Goal: Check status: Check status

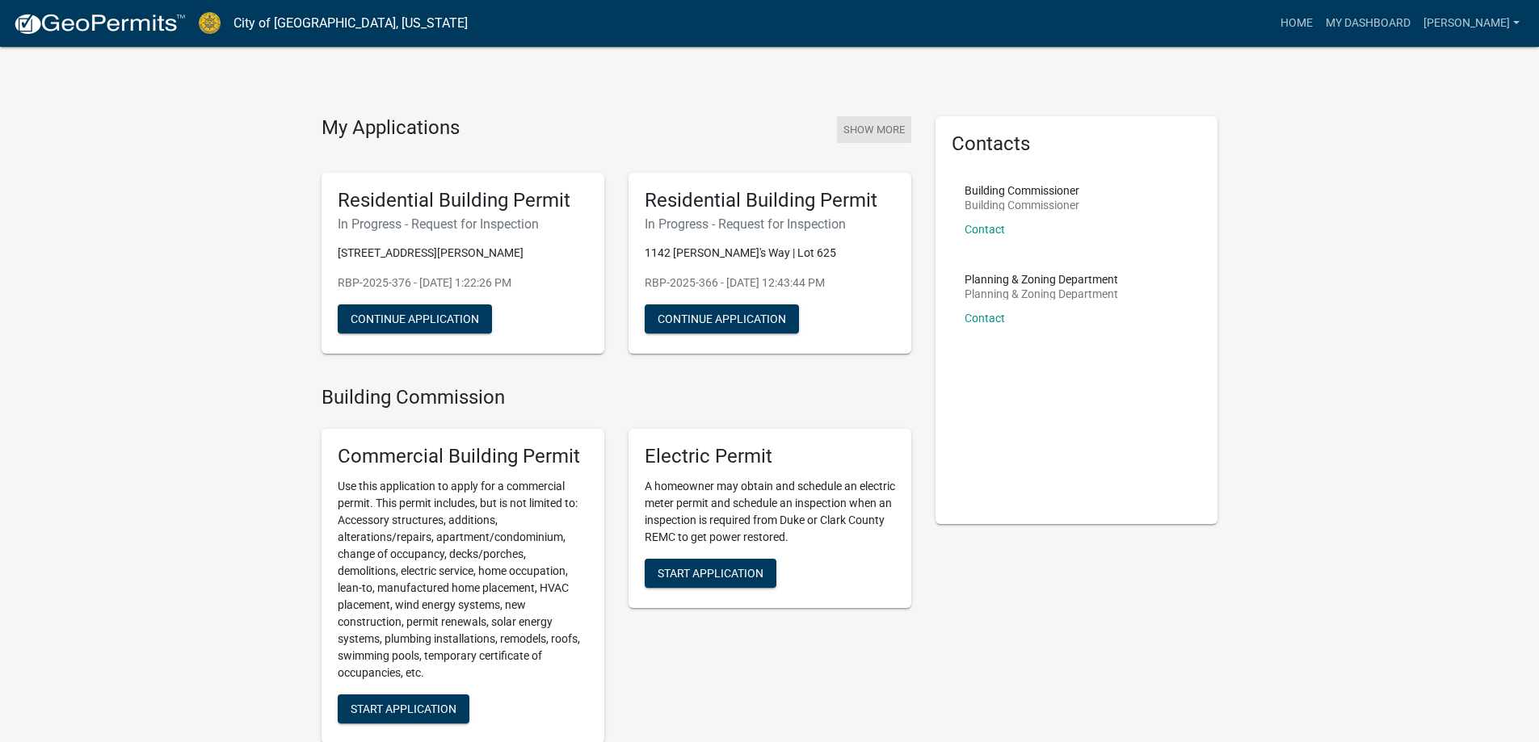
click at [872, 133] on button "Show More" at bounding box center [874, 129] width 74 height 27
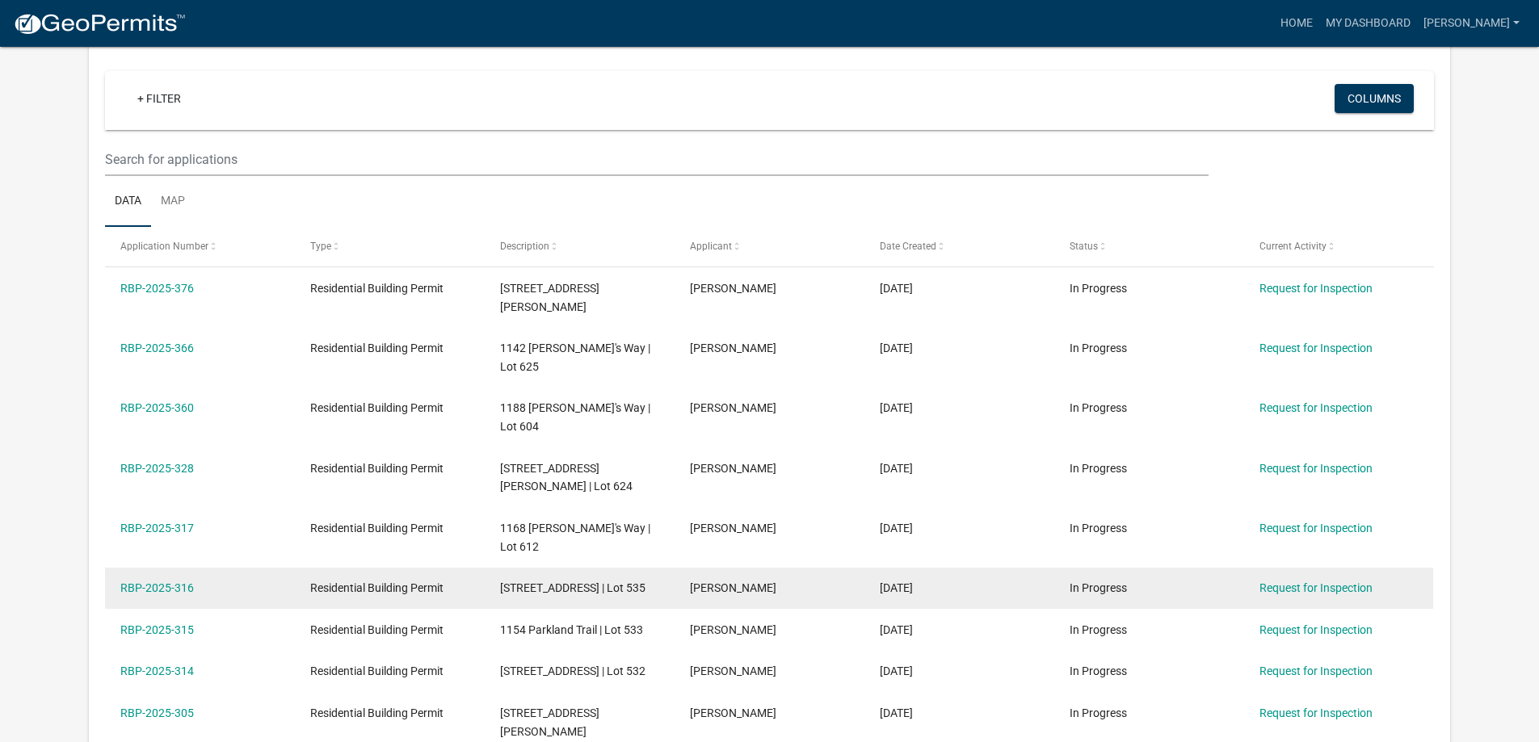
scroll to position [242, 0]
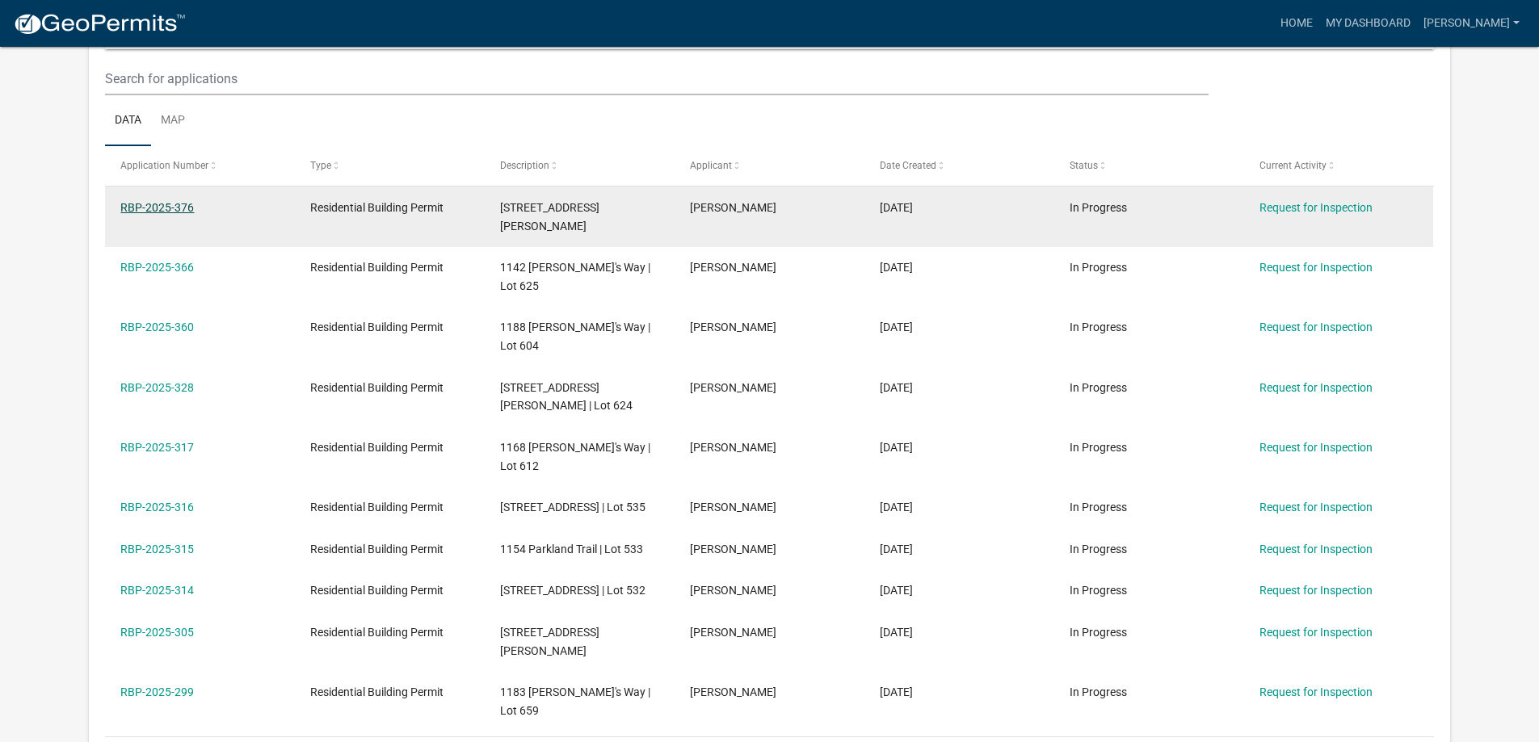
click at [155, 207] on link "RBP-2025-376" at bounding box center [157, 207] width 74 height 13
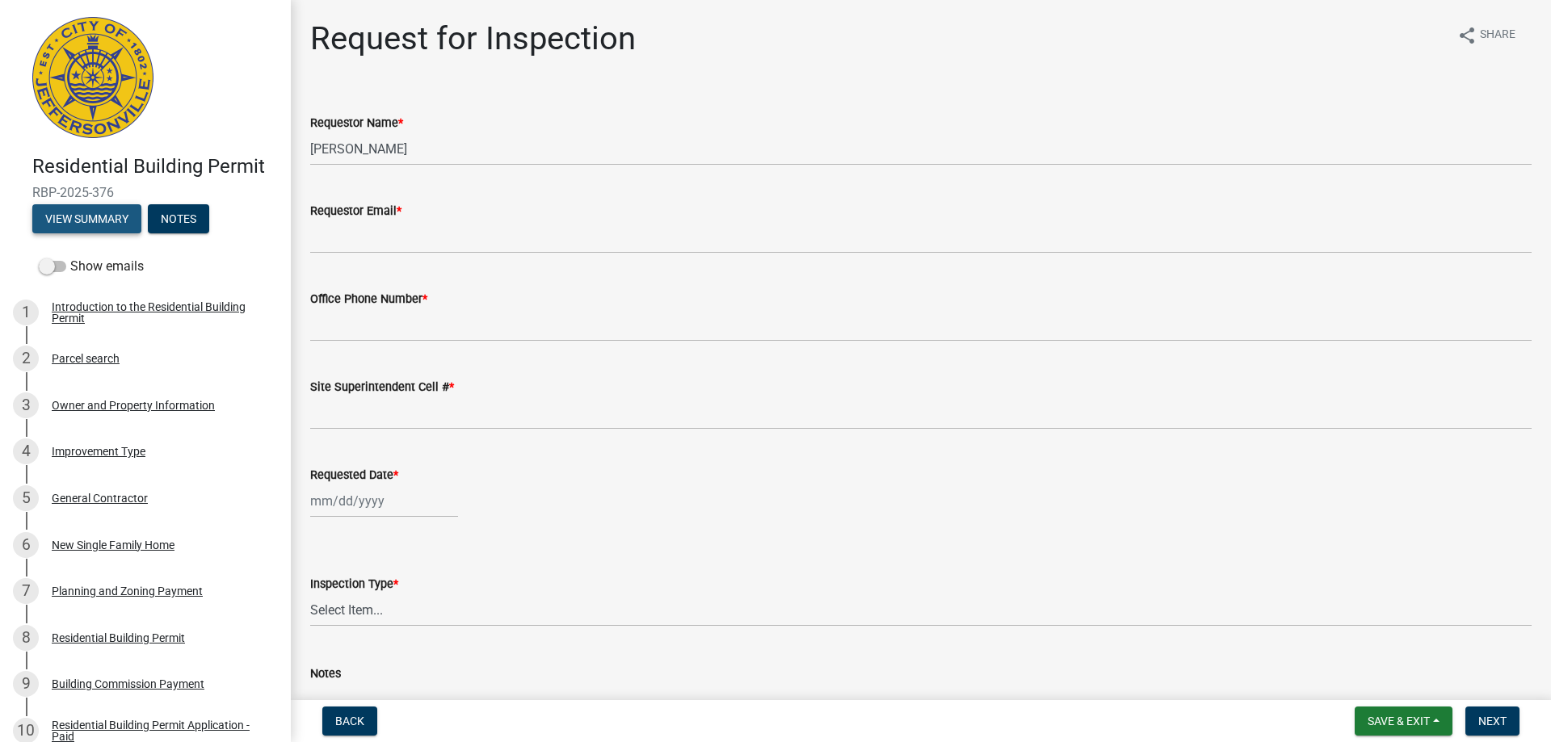
click at [69, 209] on button "View Summary" at bounding box center [86, 218] width 109 height 29
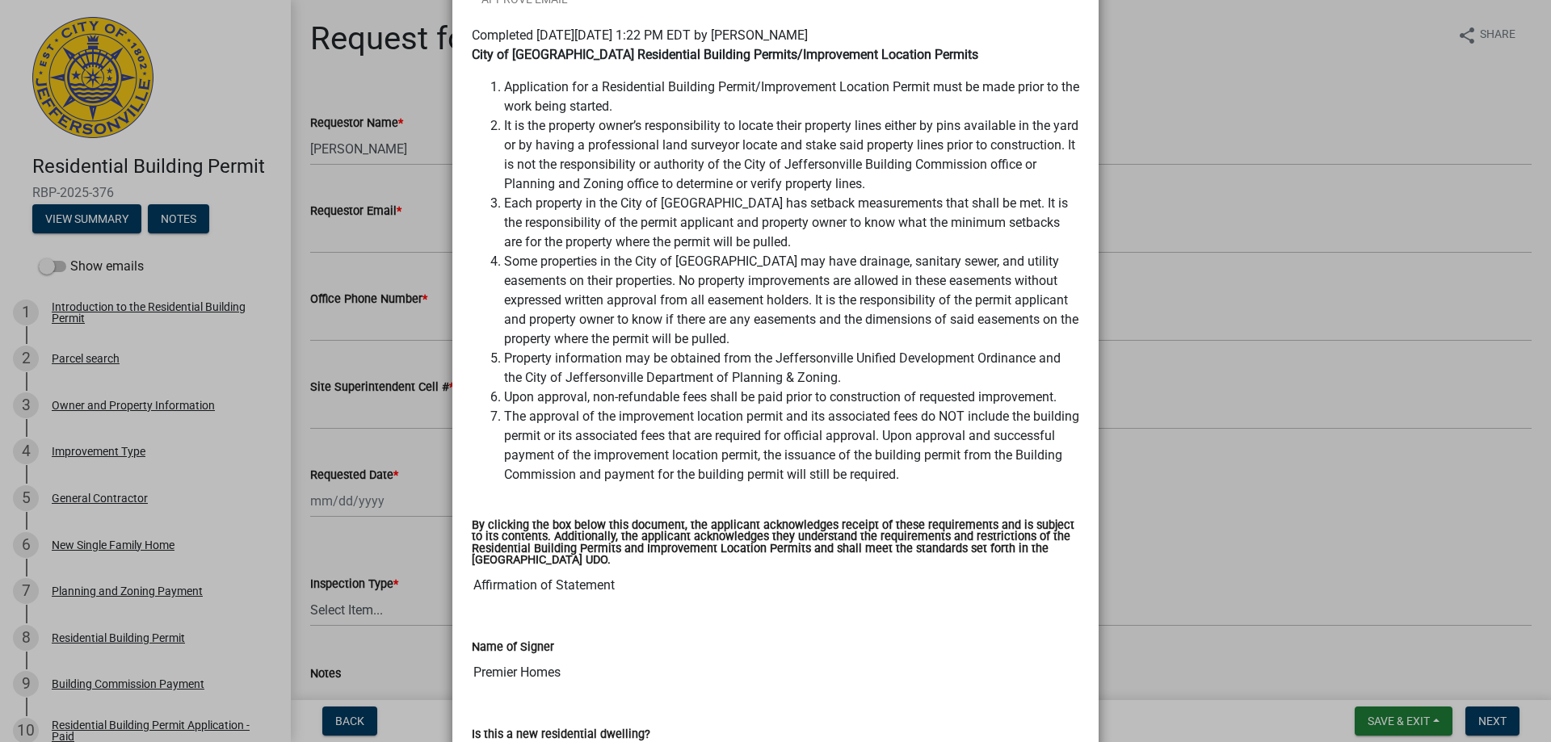
scroll to position [323, 0]
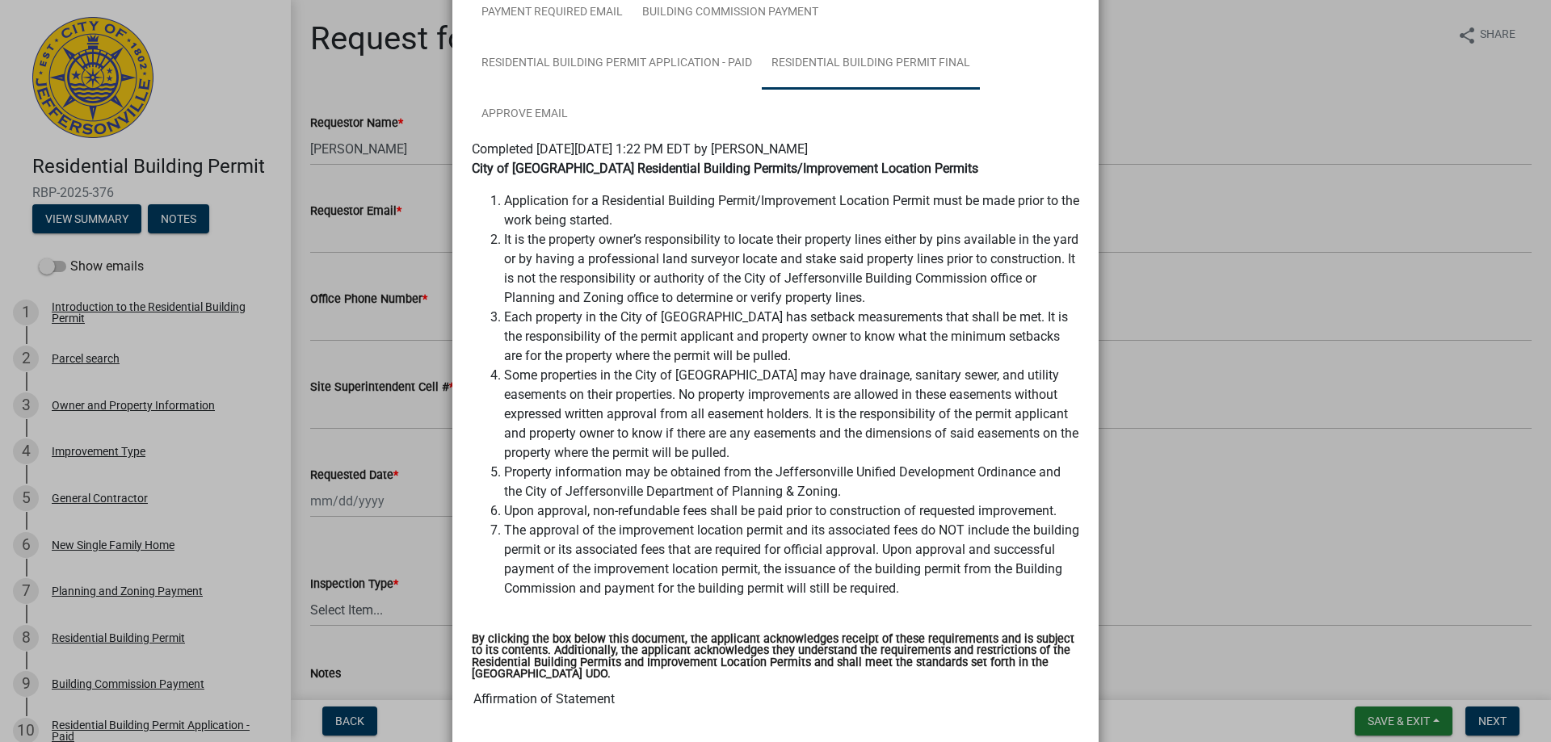
click at [831, 59] on link "Residential Building Permit Final" at bounding box center [871, 64] width 218 height 52
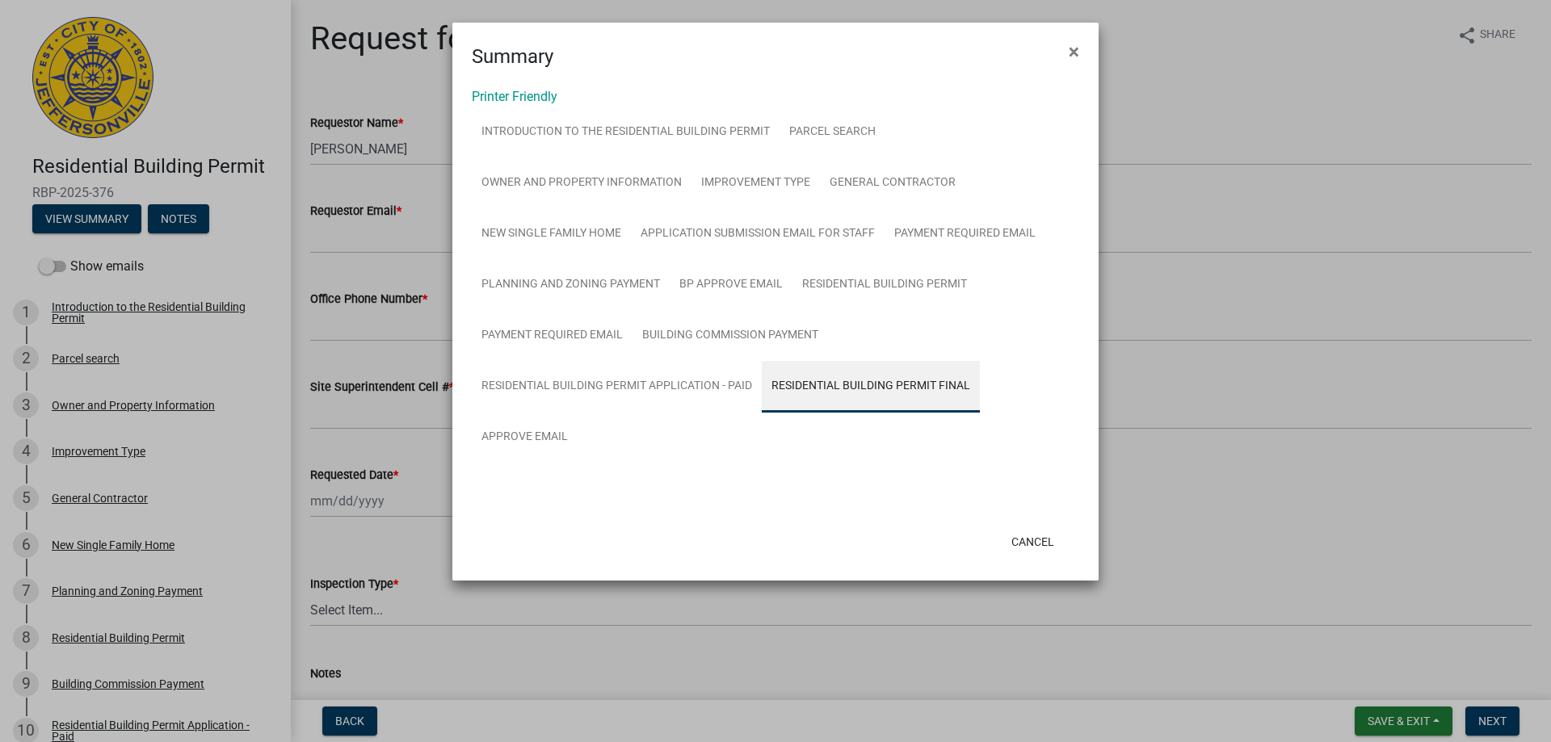
scroll to position [0, 0]
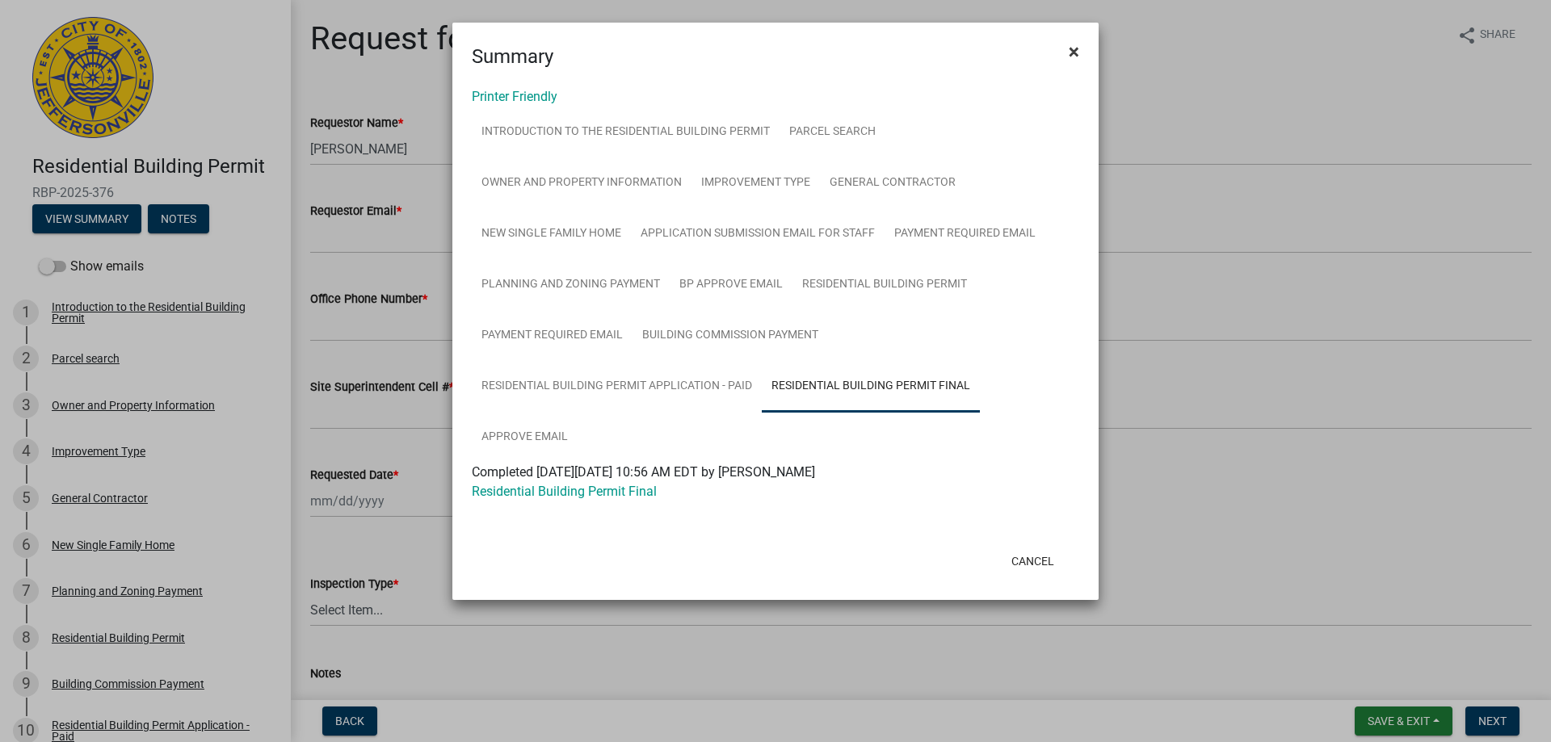
click at [1076, 53] on span "×" at bounding box center [1074, 51] width 11 height 23
